Goal: Information Seeking & Learning: Find specific fact

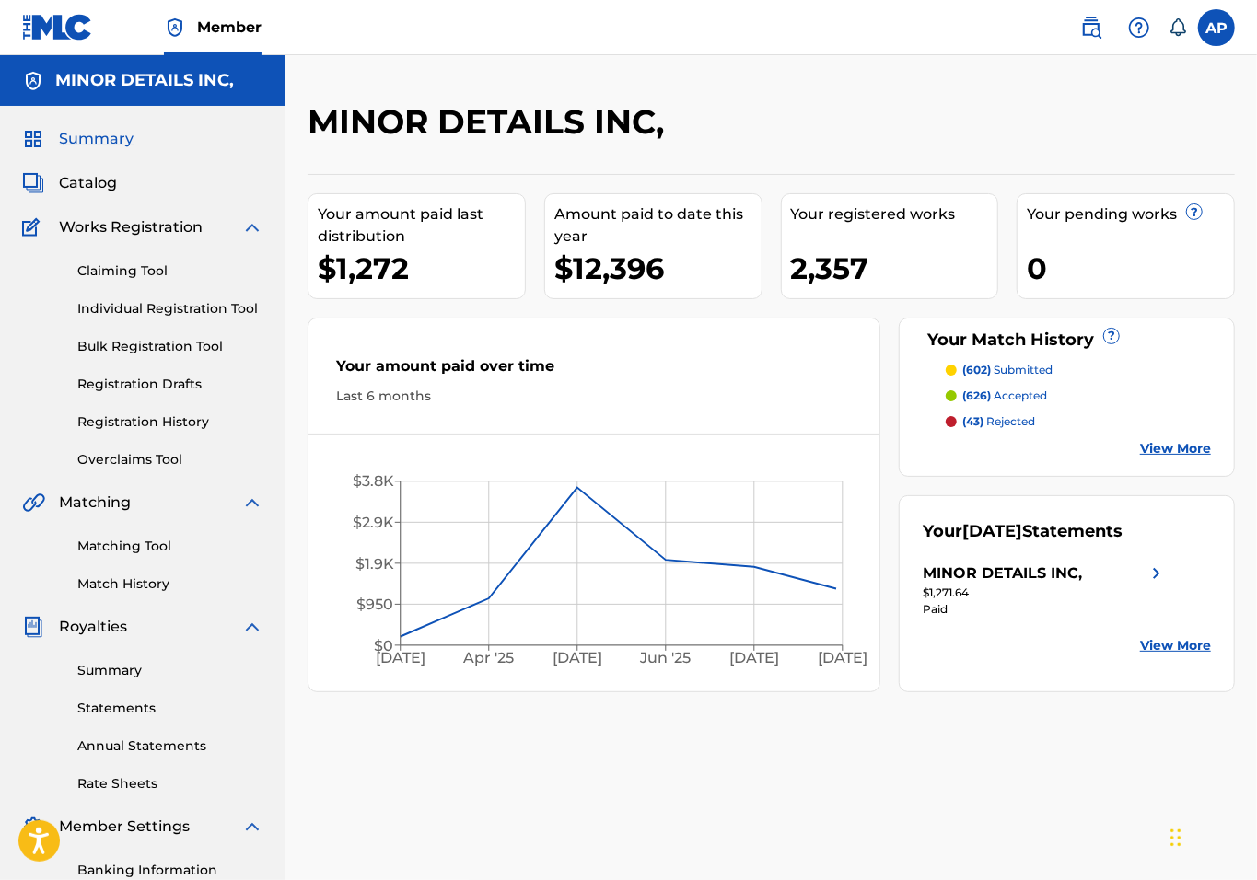
click at [110, 550] on link "Matching Tool" at bounding box center [170, 546] width 186 height 19
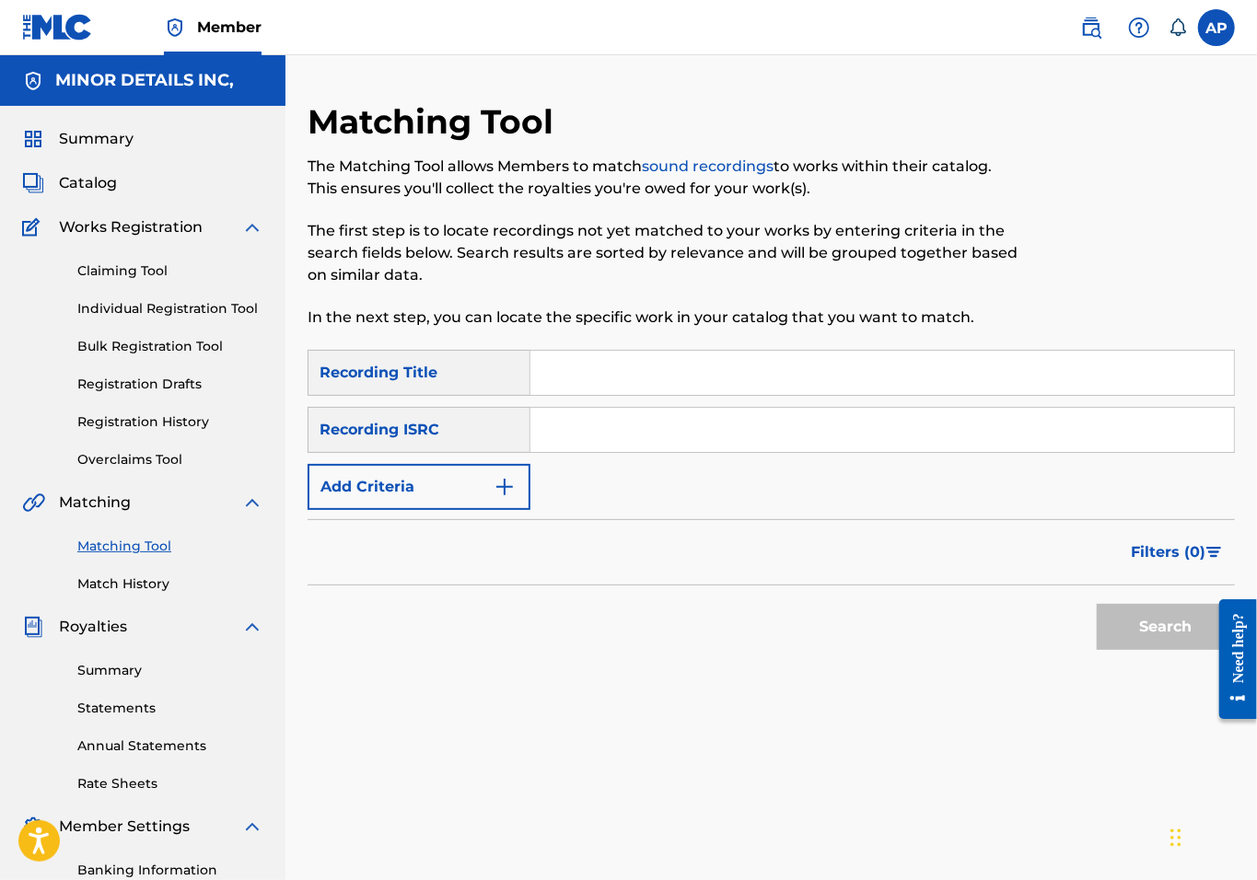
click at [483, 510] on form "SearchWithCriteria88149ff5-7334-47f0-baac-ee858dfcf46c Recording Title SearchWi…" at bounding box center [771, 504] width 927 height 309
click at [475, 499] on button "Add Criteria" at bounding box center [419, 487] width 223 height 46
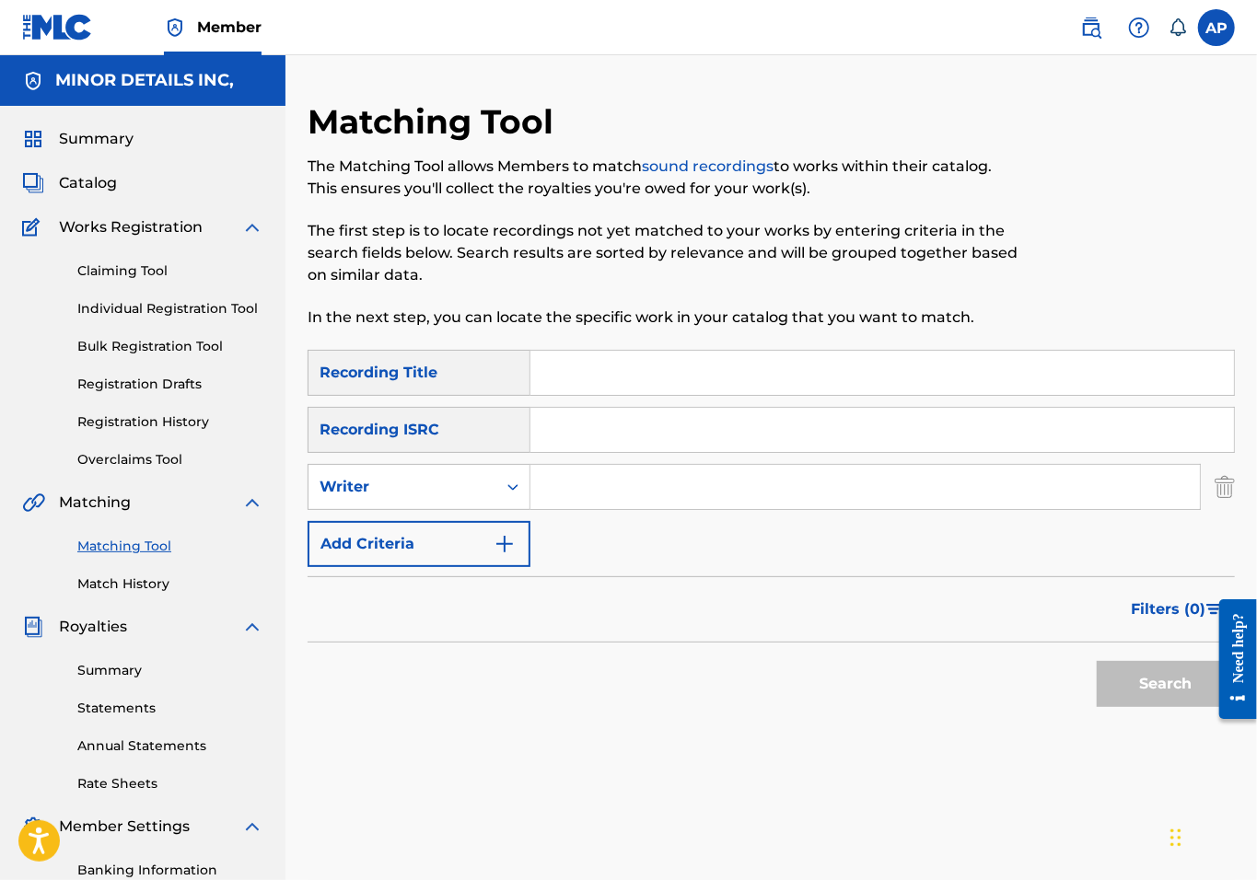
click at [586, 482] on input "Search Form" at bounding box center [864, 487] width 669 height 44
paste input "Rim Tim Tagi Dim"
type input "Rim Tim Tagi Dim"
click at [1144, 682] on button "Search" at bounding box center [1166, 684] width 138 height 46
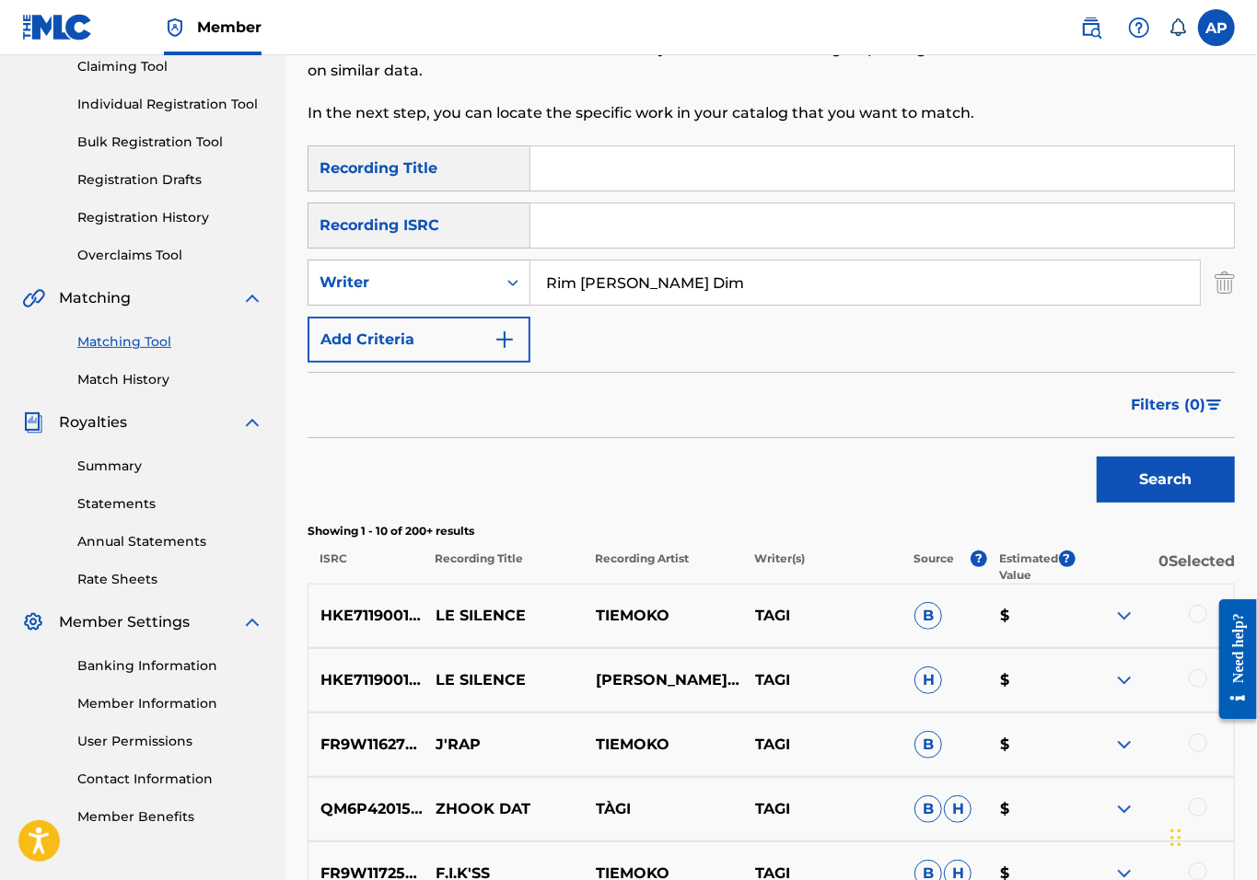
scroll to position [130, 0]
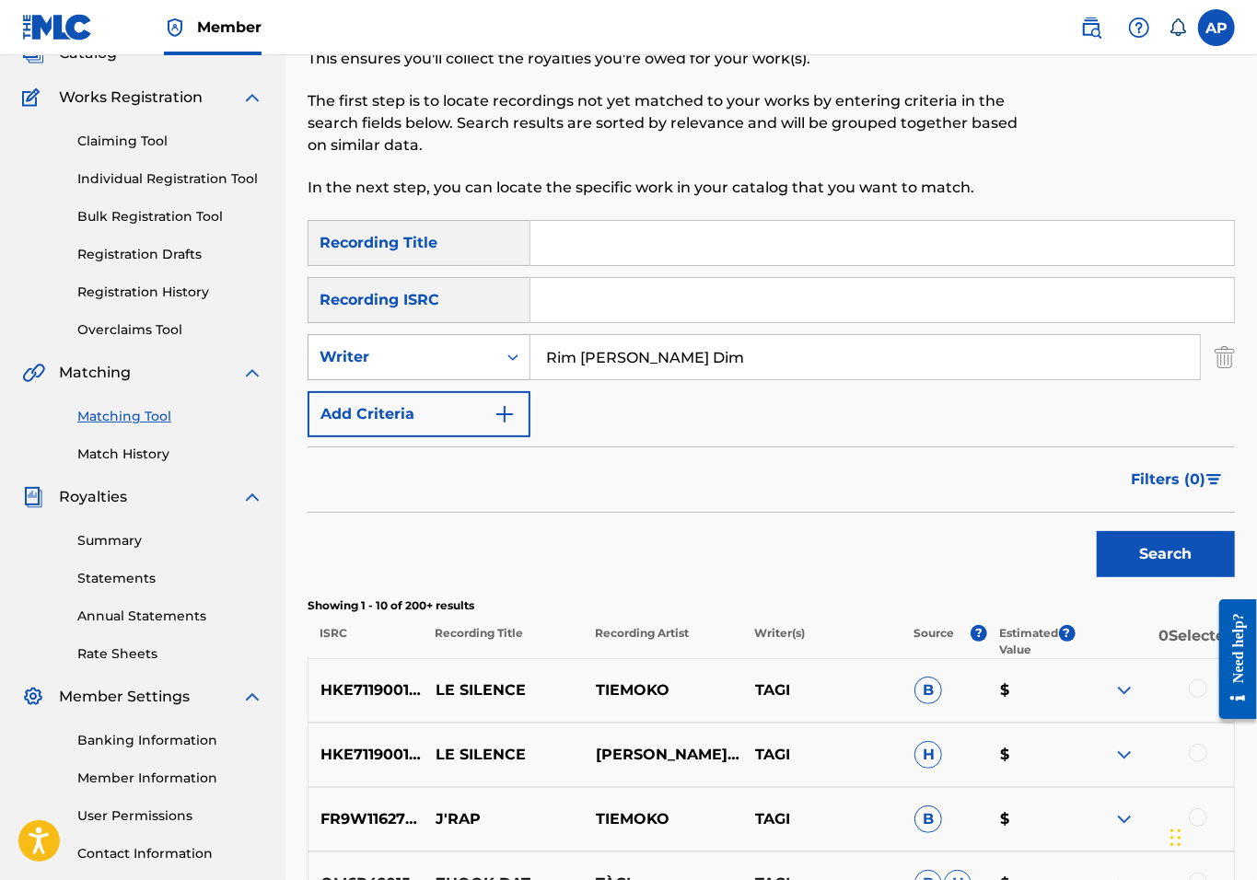
click at [440, 351] on div "Writer" at bounding box center [402, 357] width 166 height 22
click at [1225, 354] on img "Search Form" at bounding box center [1224, 357] width 20 height 46
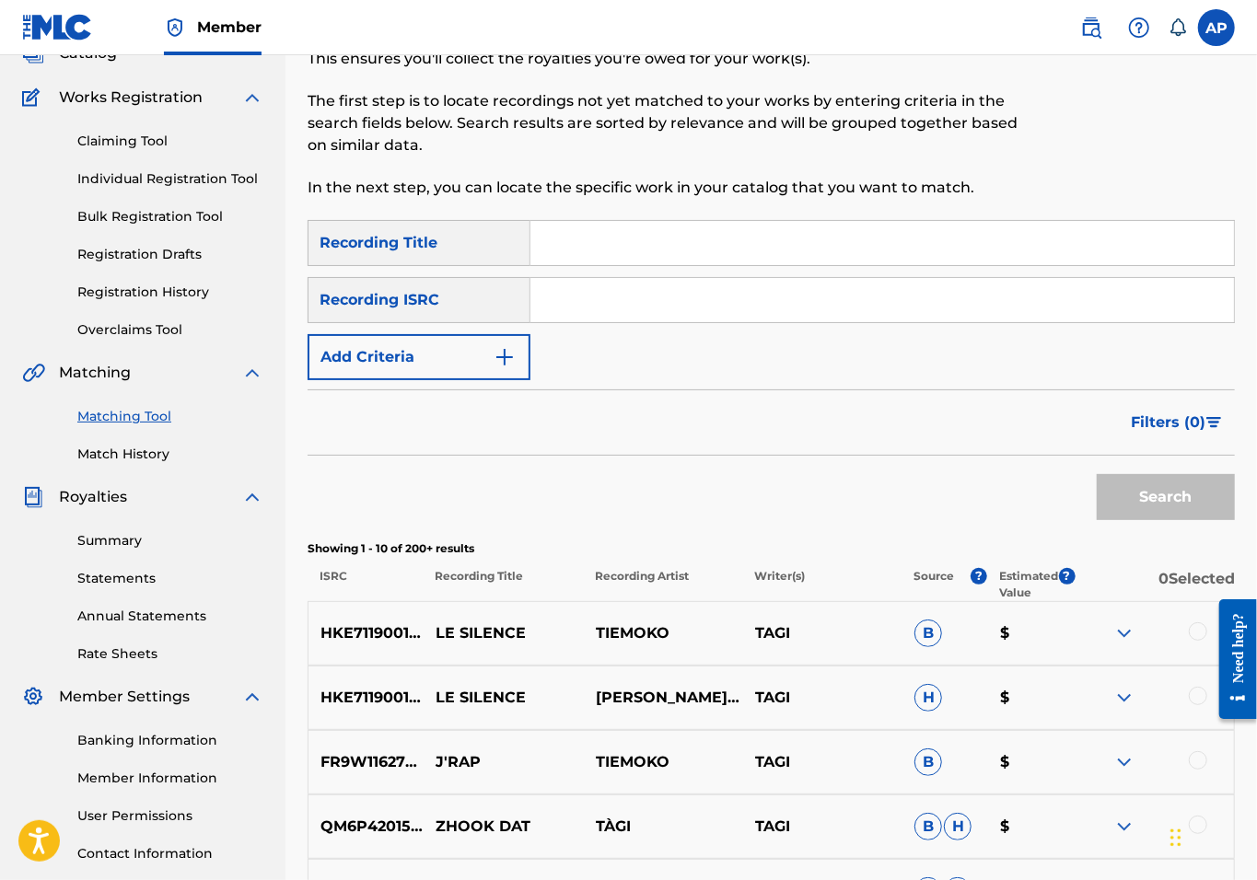
click at [779, 229] on input "Search Form" at bounding box center [881, 243] width 703 height 44
paste input "Rim Tim Tagi Dim"
click at [1136, 482] on button "Search" at bounding box center [1166, 497] width 138 height 46
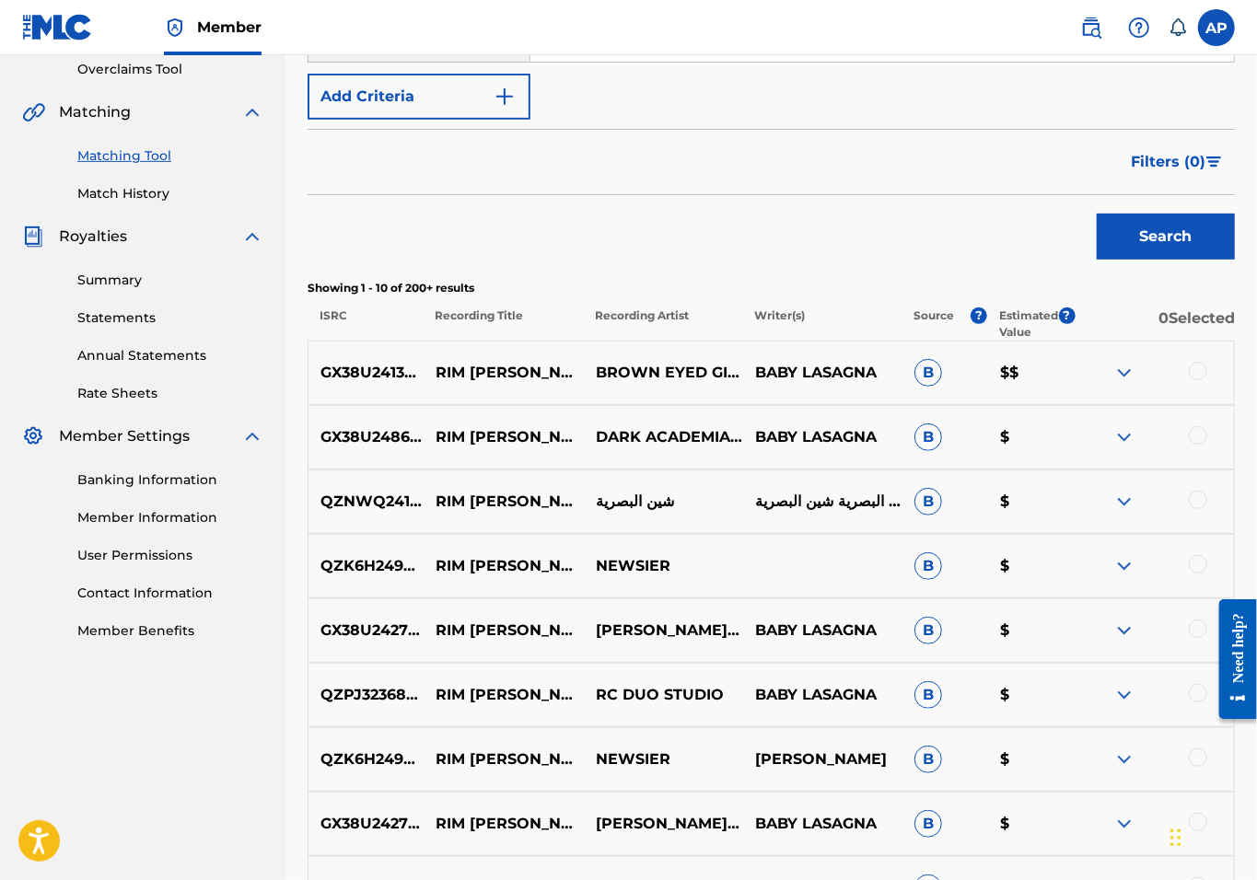
scroll to position [513, 0]
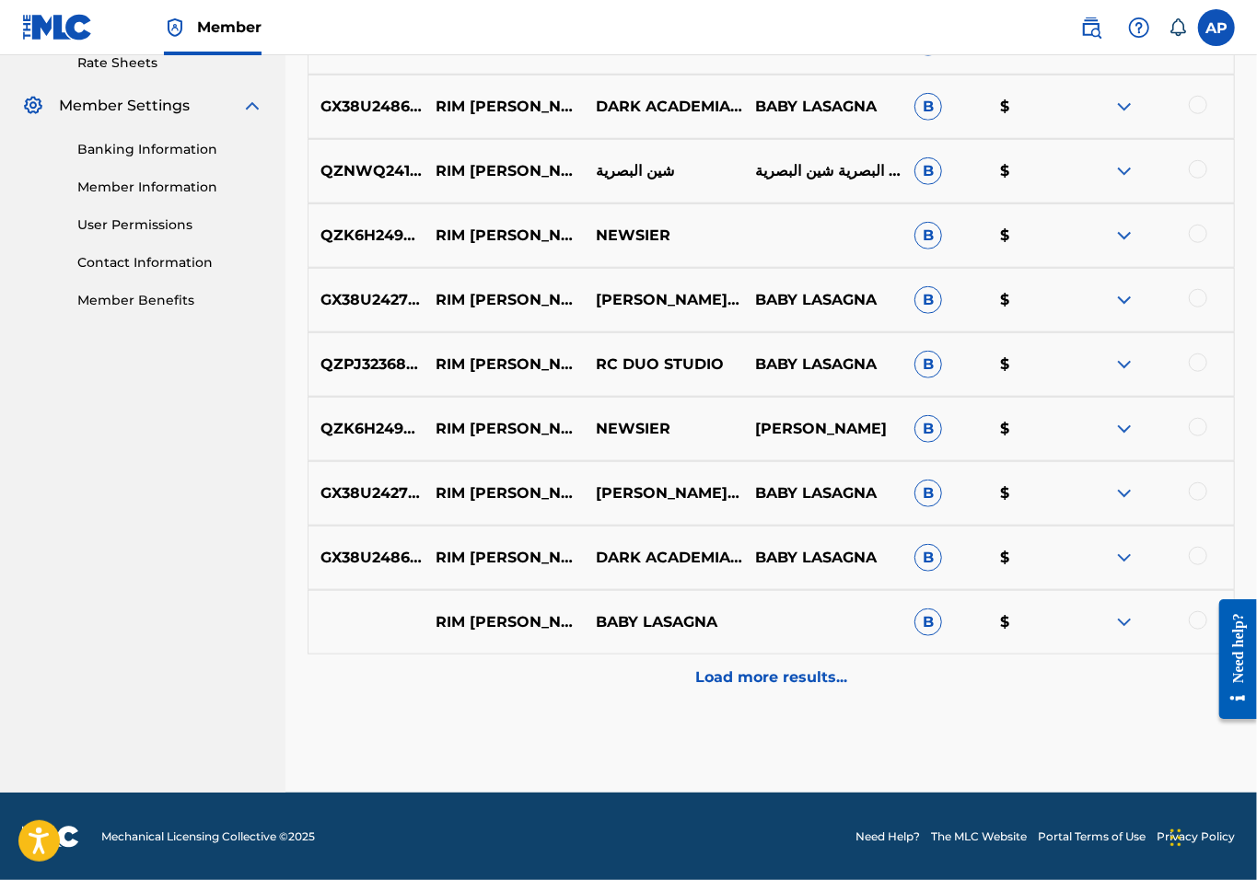
click at [757, 667] on p "Load more results..." at bounding box center [771, 678] width 152 height 22
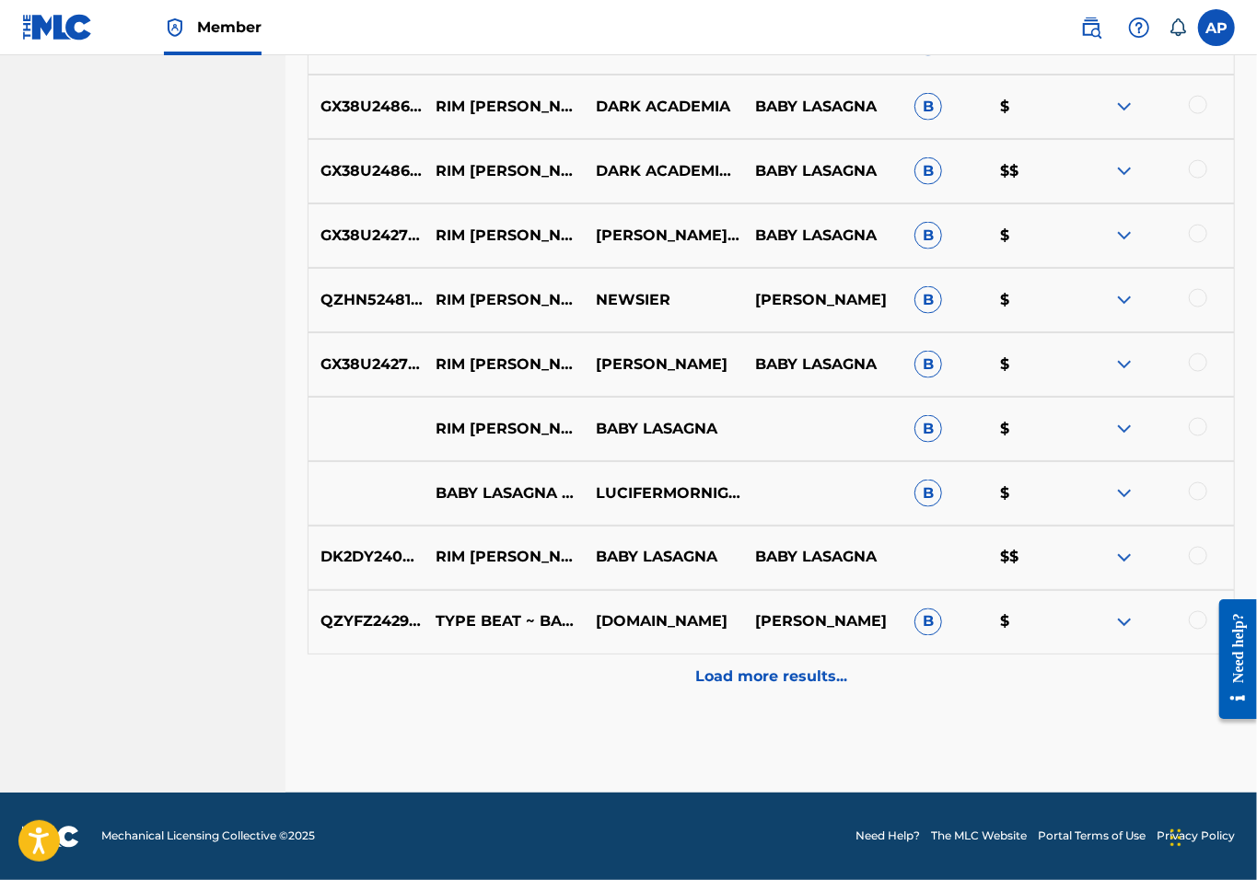
click at [811, 675] on p "Load more results..." at bounding box center [771, 678] width 152 height 22
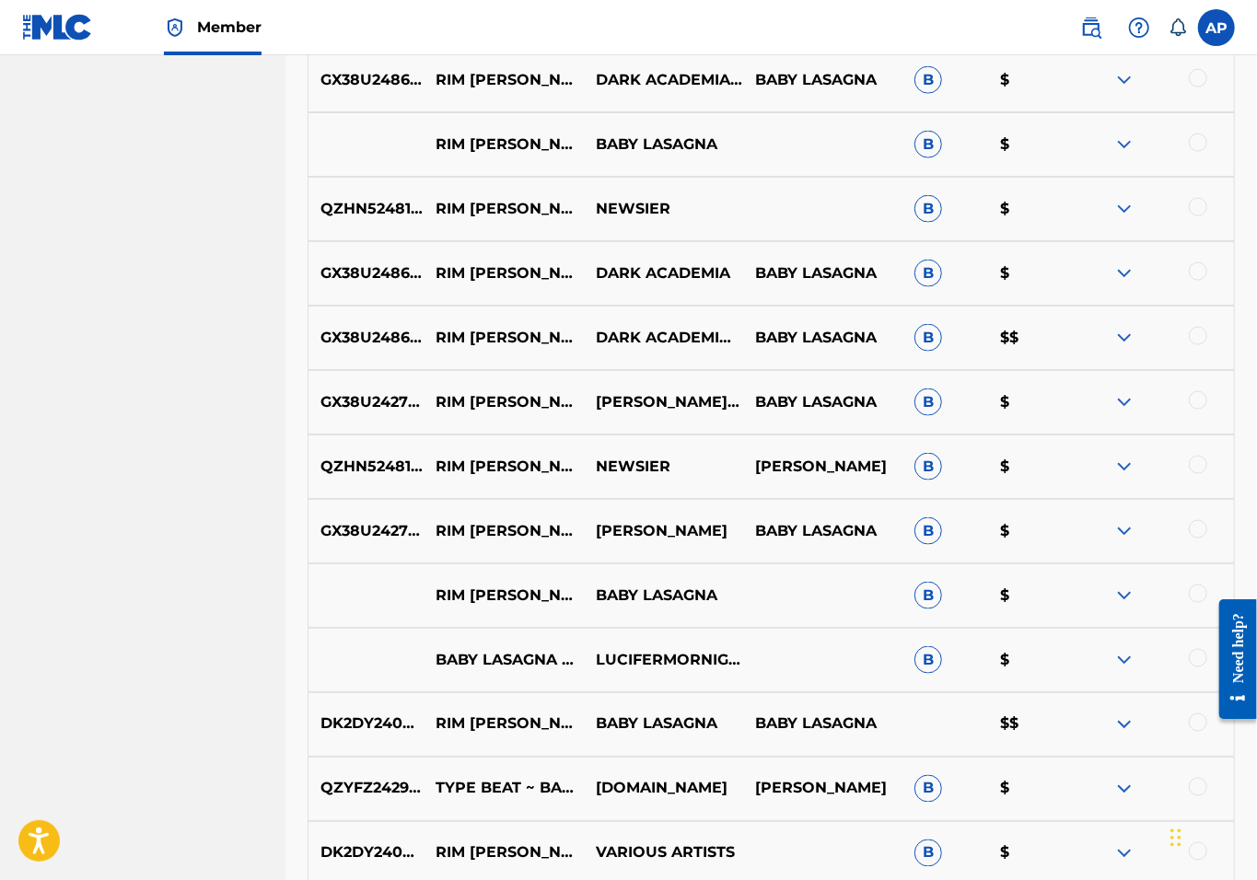
scroll to position [0, 0]
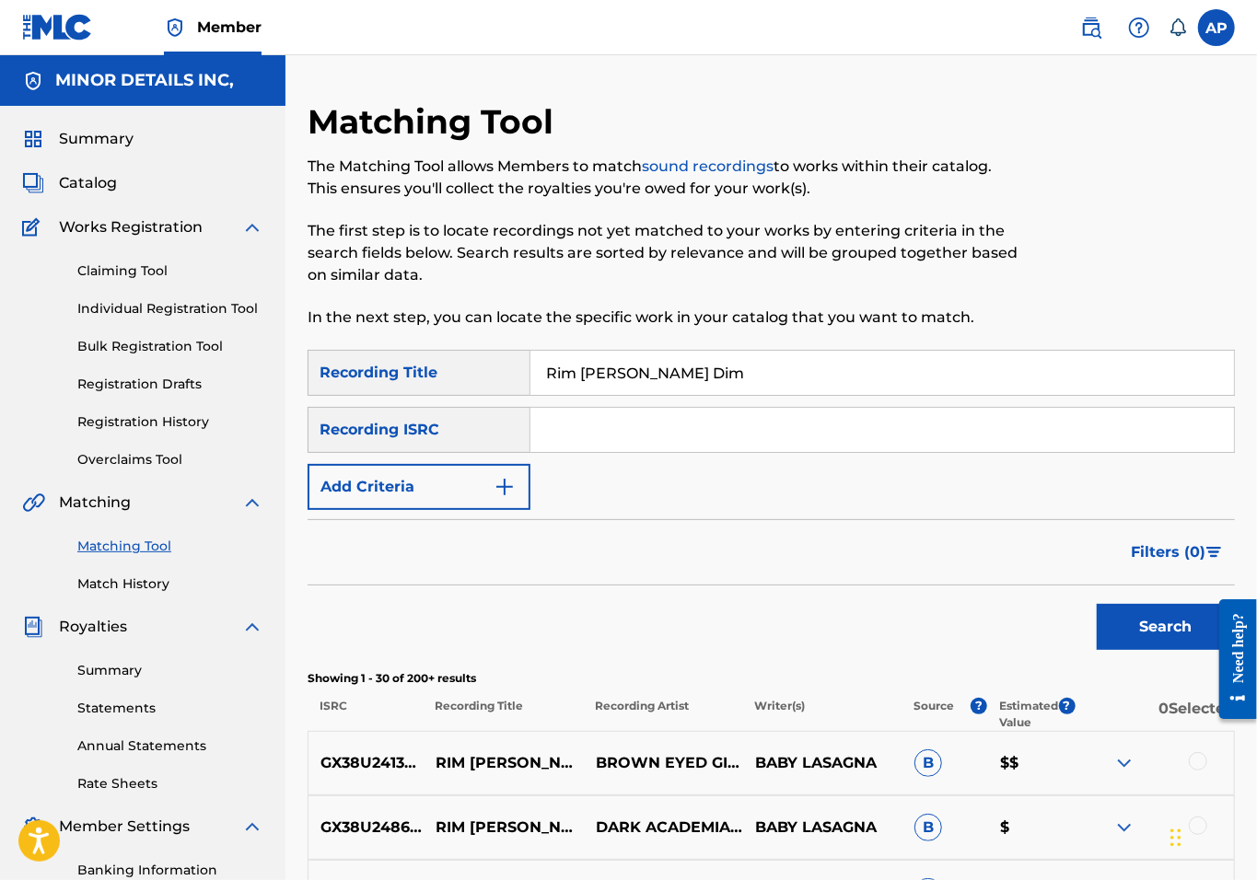
click at [1099, 24] on img at bounding box center [1091, 28] width 22 height 22
click at [663, 375] on input "Rim Tim Tagi Dim" at bounding box center [881, 373] width 703 height 44
paste input "Bez koda"
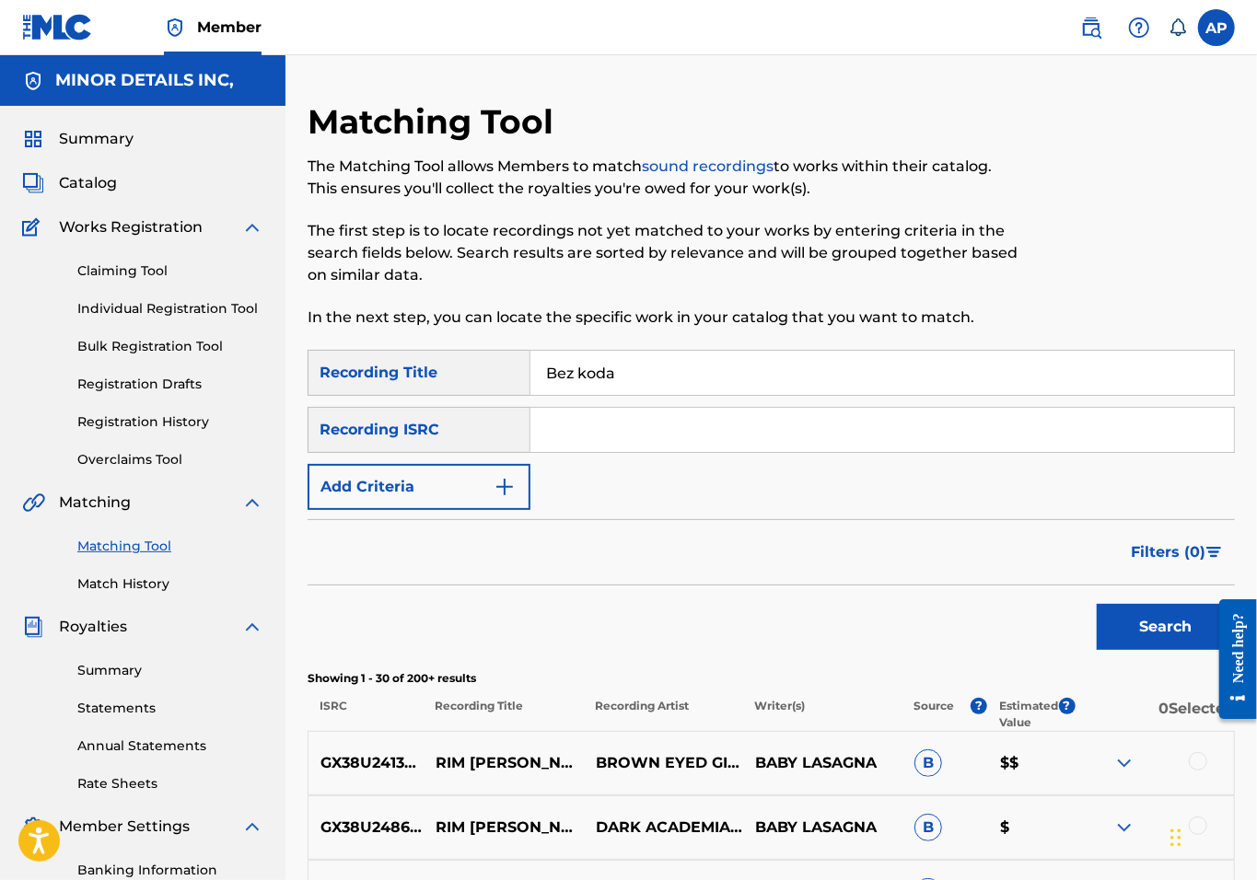
type input "Bez koda"
click at [1097, 604] on button "Search" at bounding box center [1166, 627] width 138 height 46
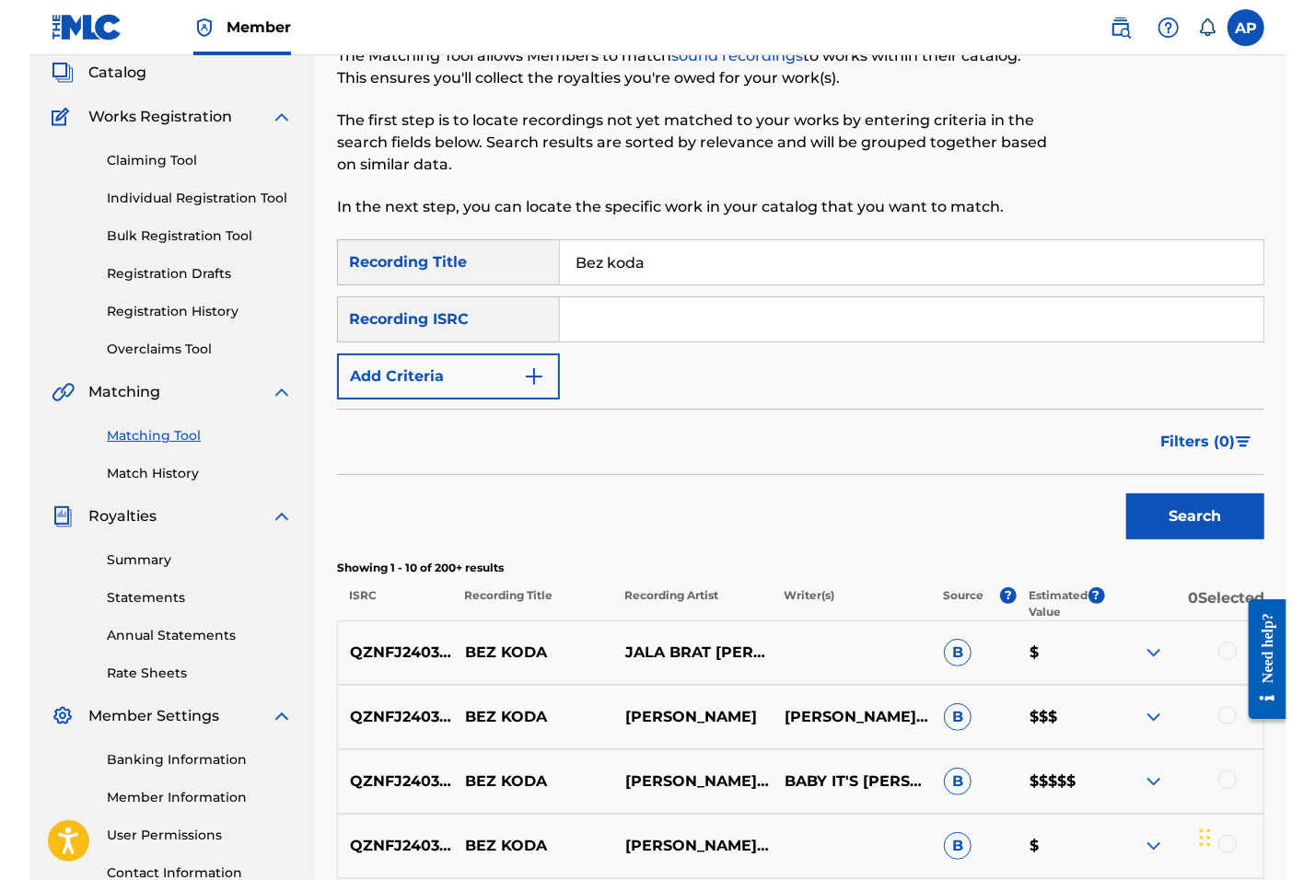
scroll to position [114, 0]
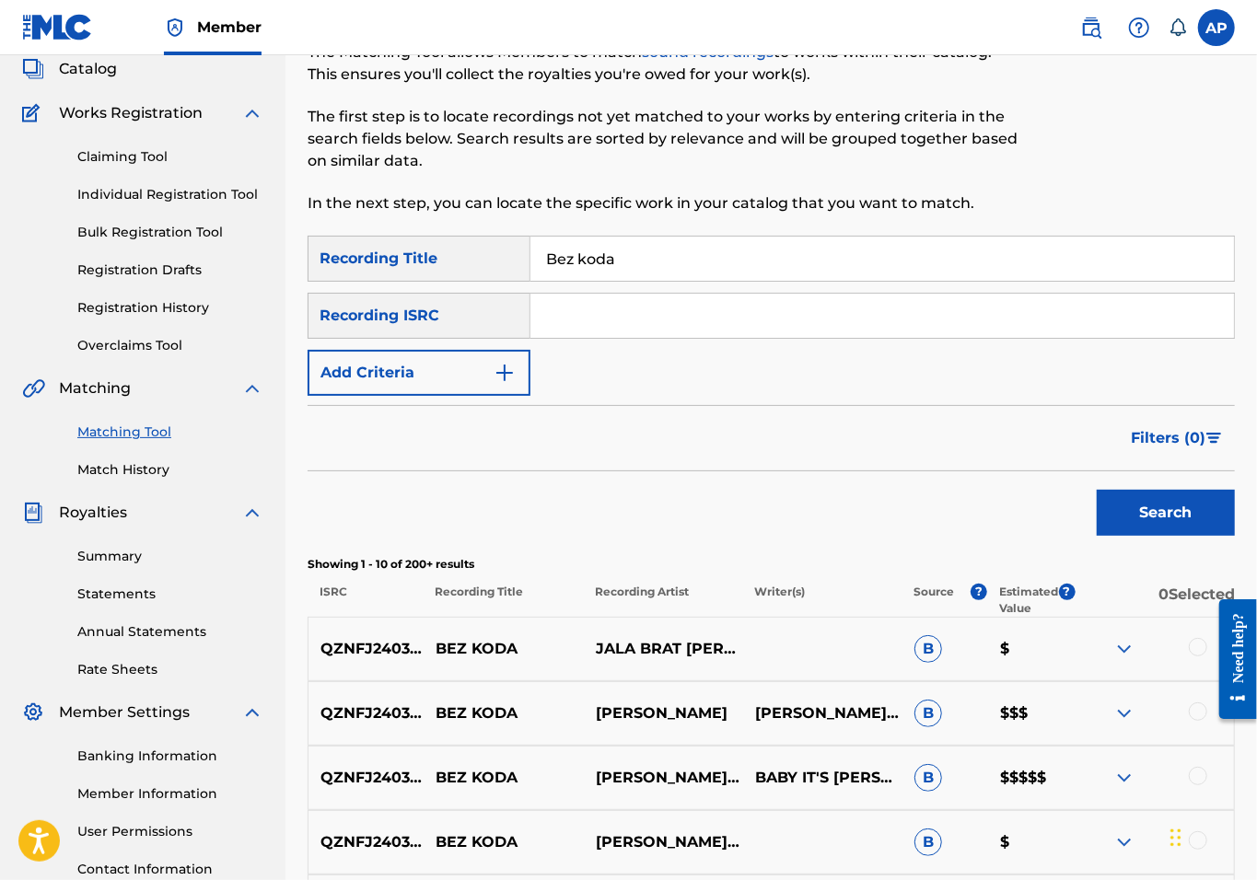
click at [1086, 33] on img at bounding box center [1091, 28] width 22 height 22
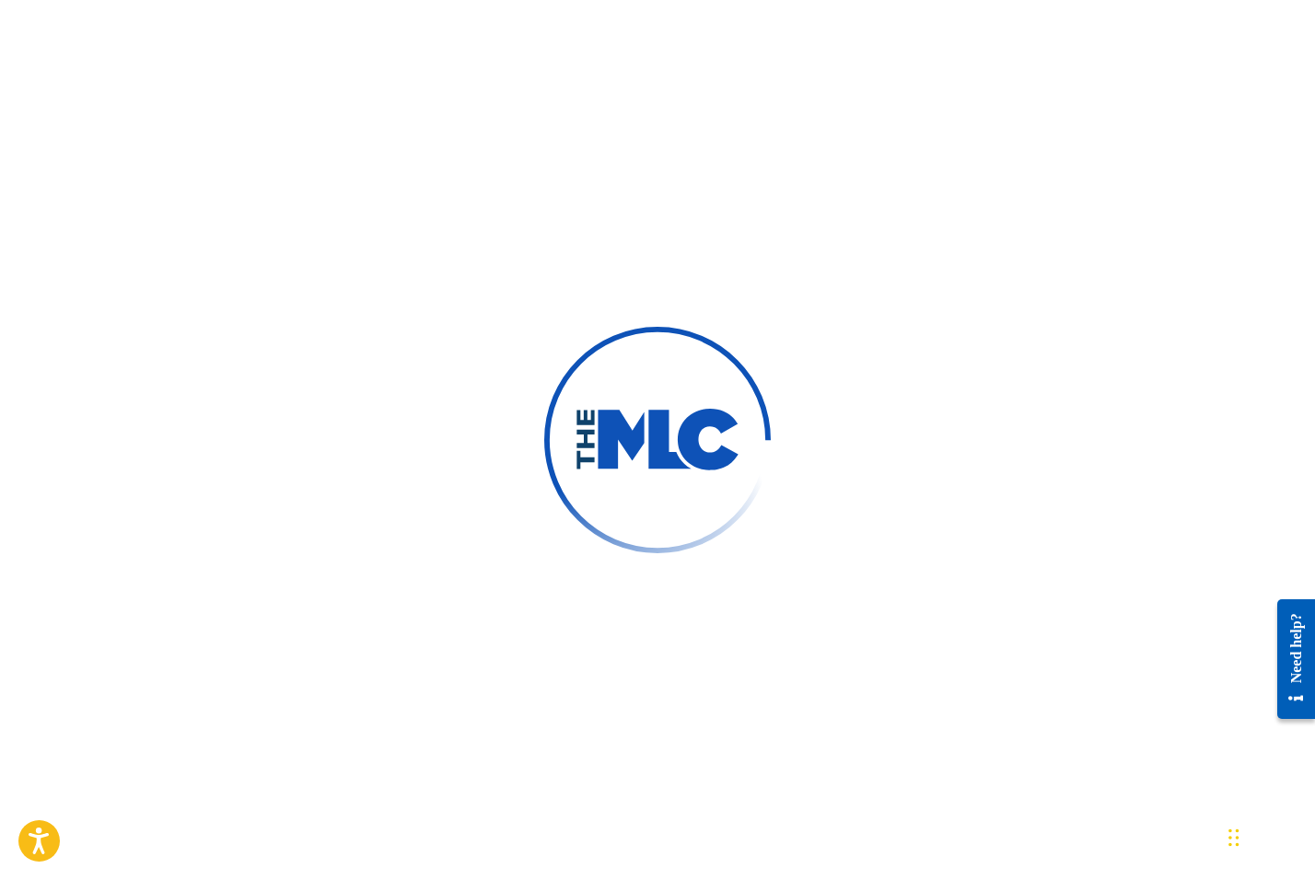
click at [888, 310] on div at bounding box center [657, 440] width 1315 height 880
